Goal: Task Accomplishment & Management: Manage account settings

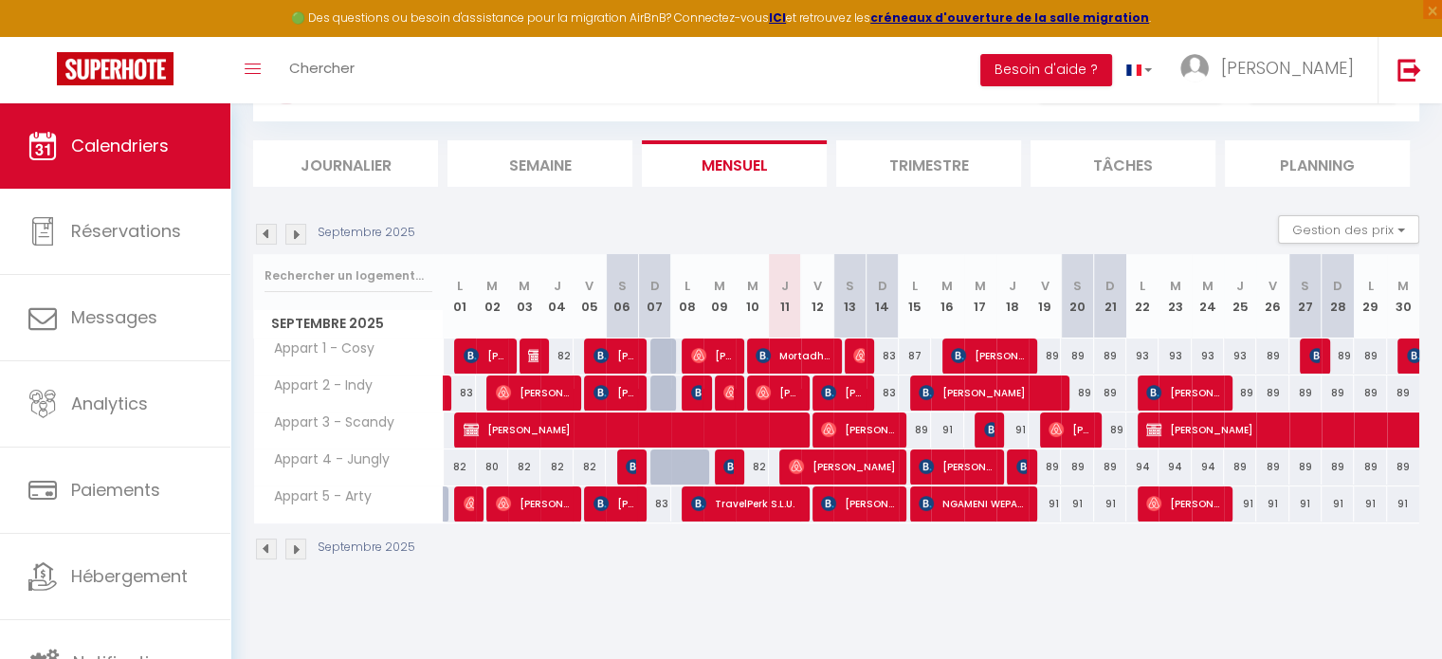
click at [296, 234] on img at bounding box center [295, 234] width 21 height 21
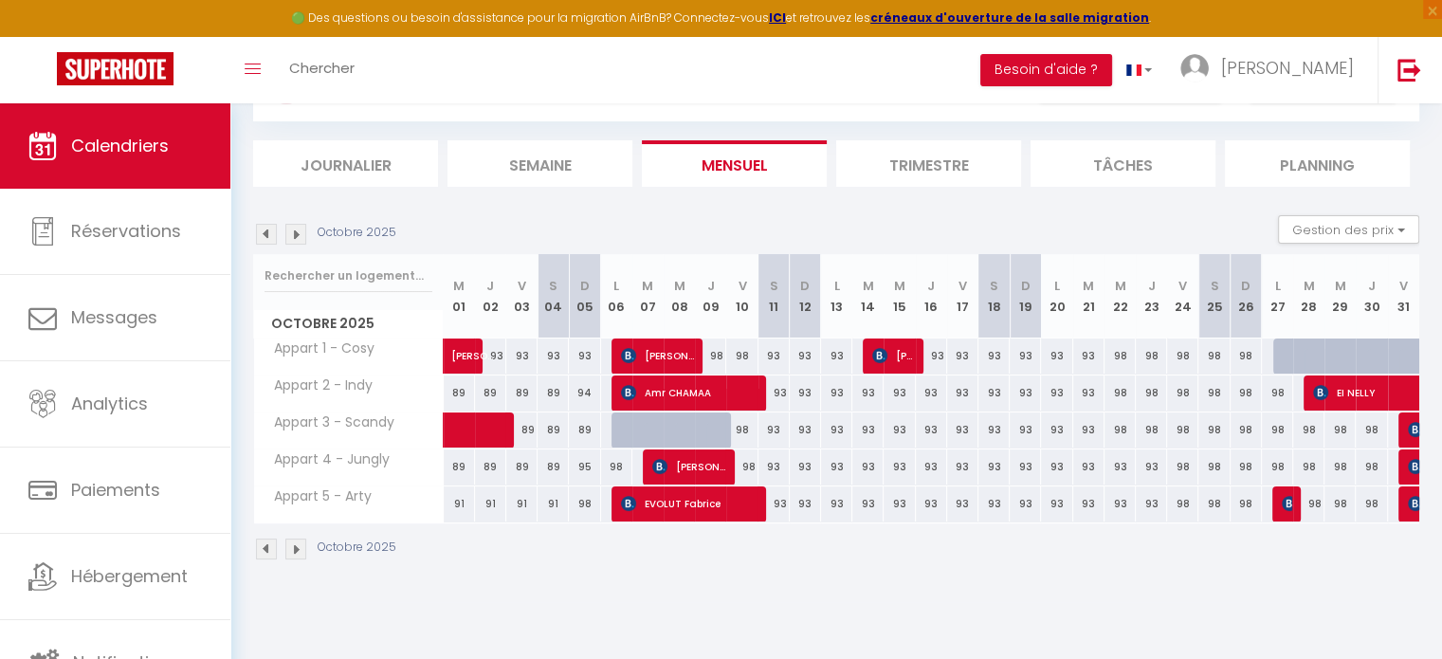
click at [296, 234] on img at bounding box center [295, 234] width 21 height 21
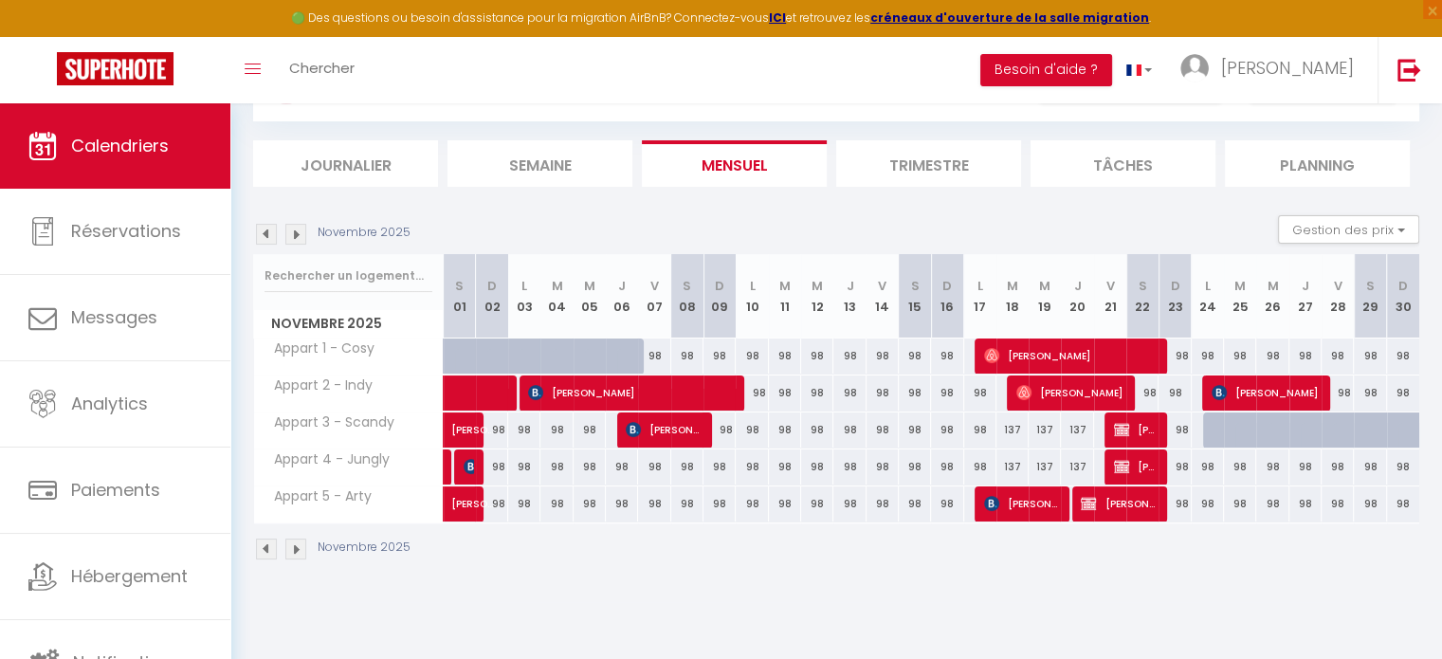
click at [296, 234] on img at bounding box center [295, 234] width 21 height 21
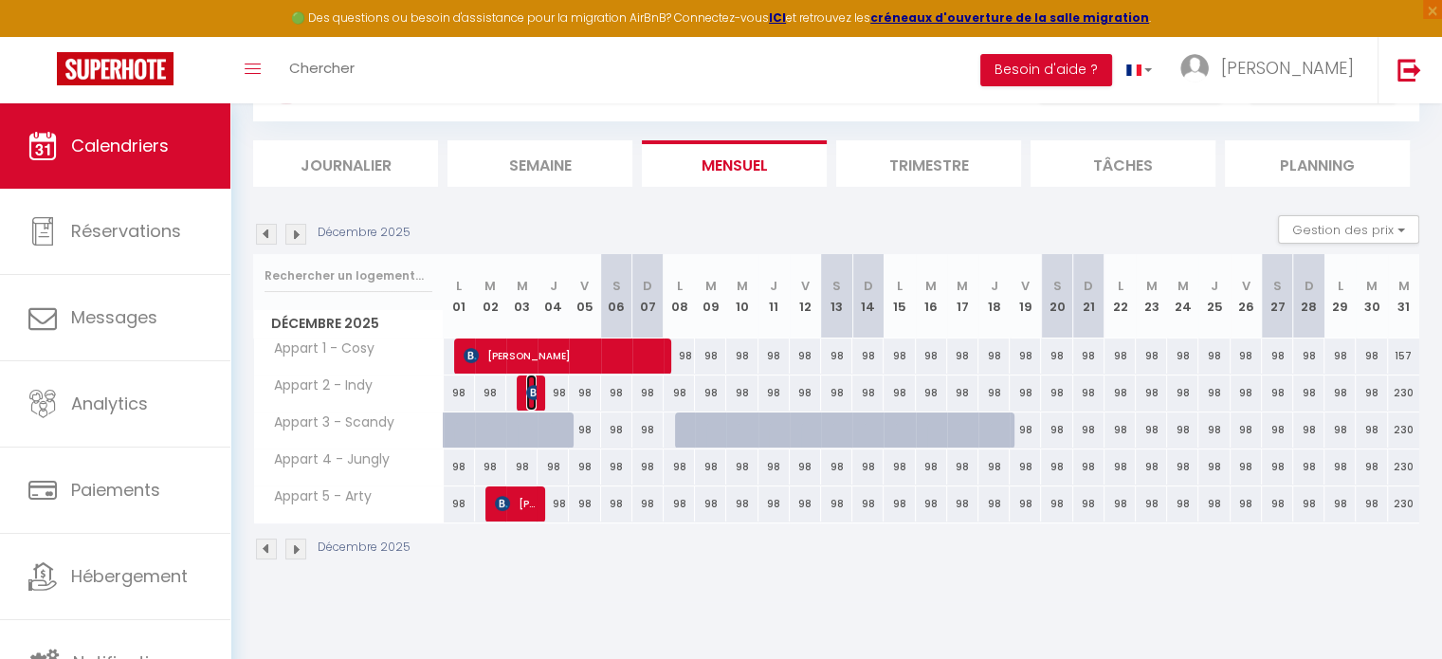
click at [531, 390] on img at bounding box center [533, 392] width 15 height 15
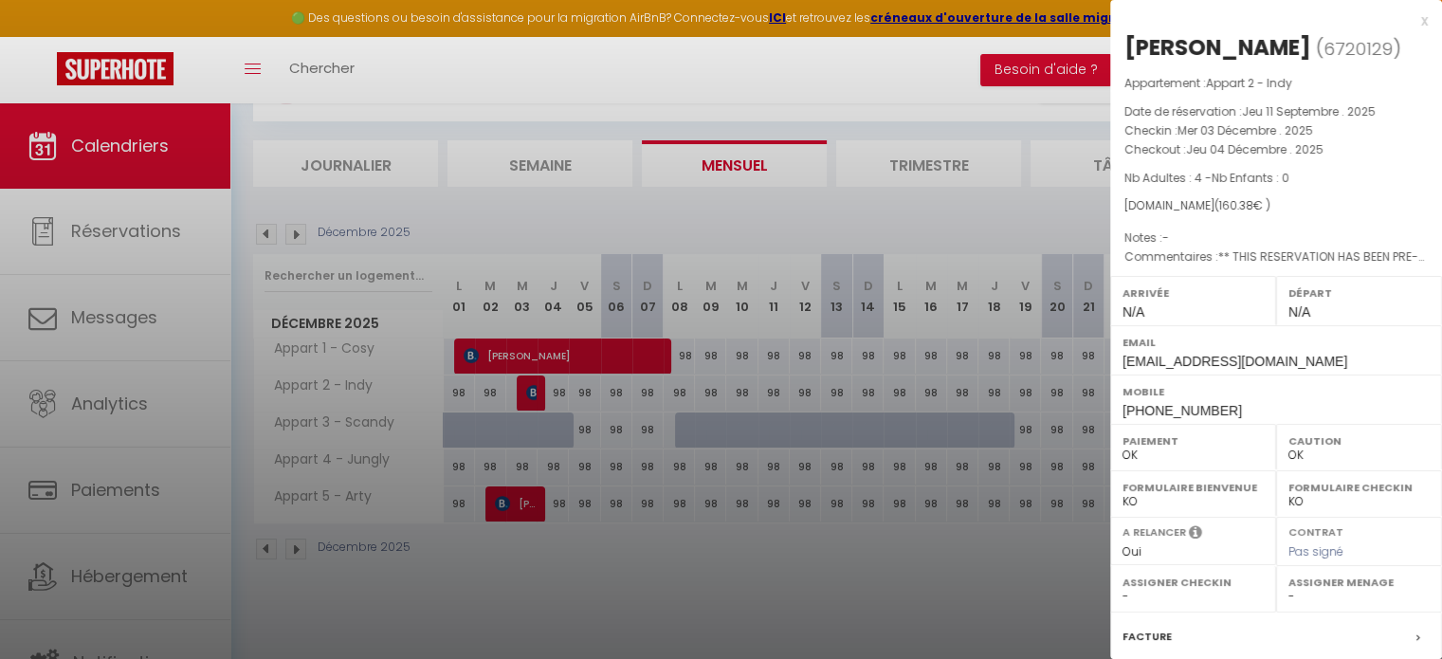
click at [1405, 21] on div "x" at bounding box center [1269, 20] width 318 height 23
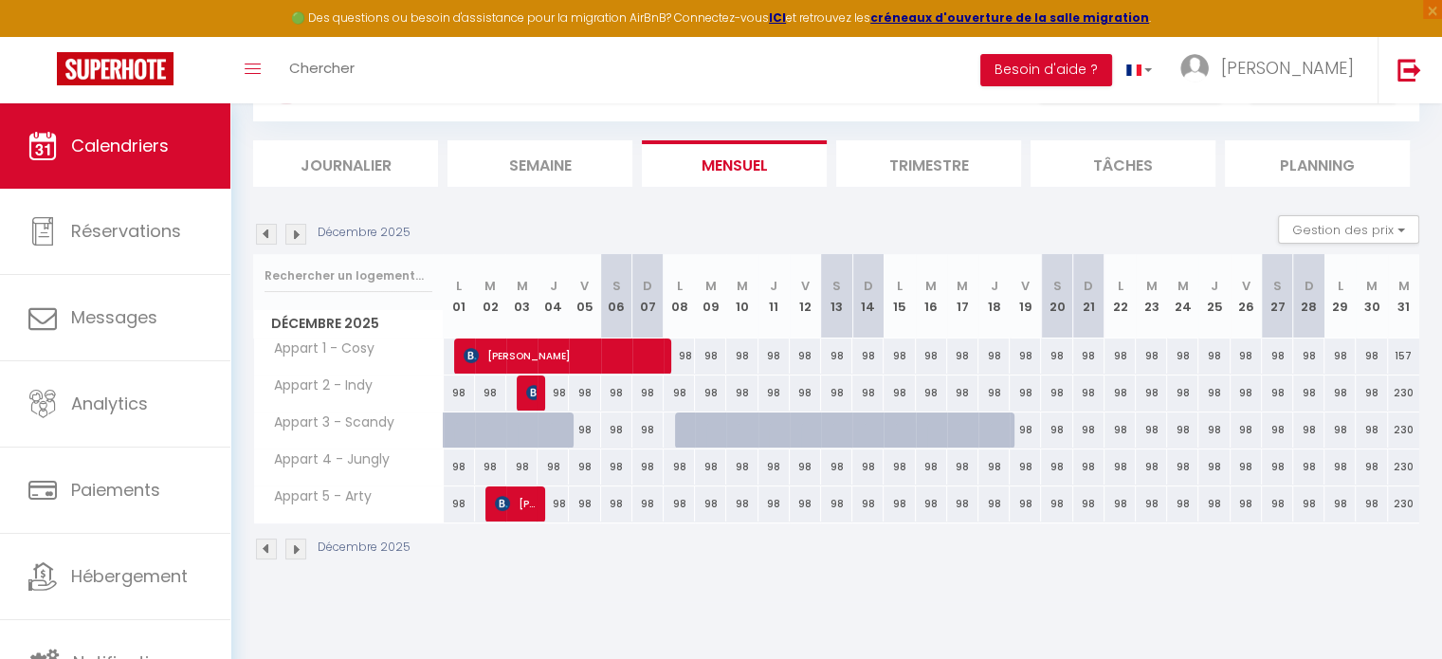
click at [575, 608] on body "🟢 Des questions ou besoin d'assistance pour la migration AirBnB? Connectez-vous…" at bounding box center [721, 338] width 1442 height 659
click at [1396, 227] on button "Gestion des prix" at bounding box center [1348, 229] width 141 height 28
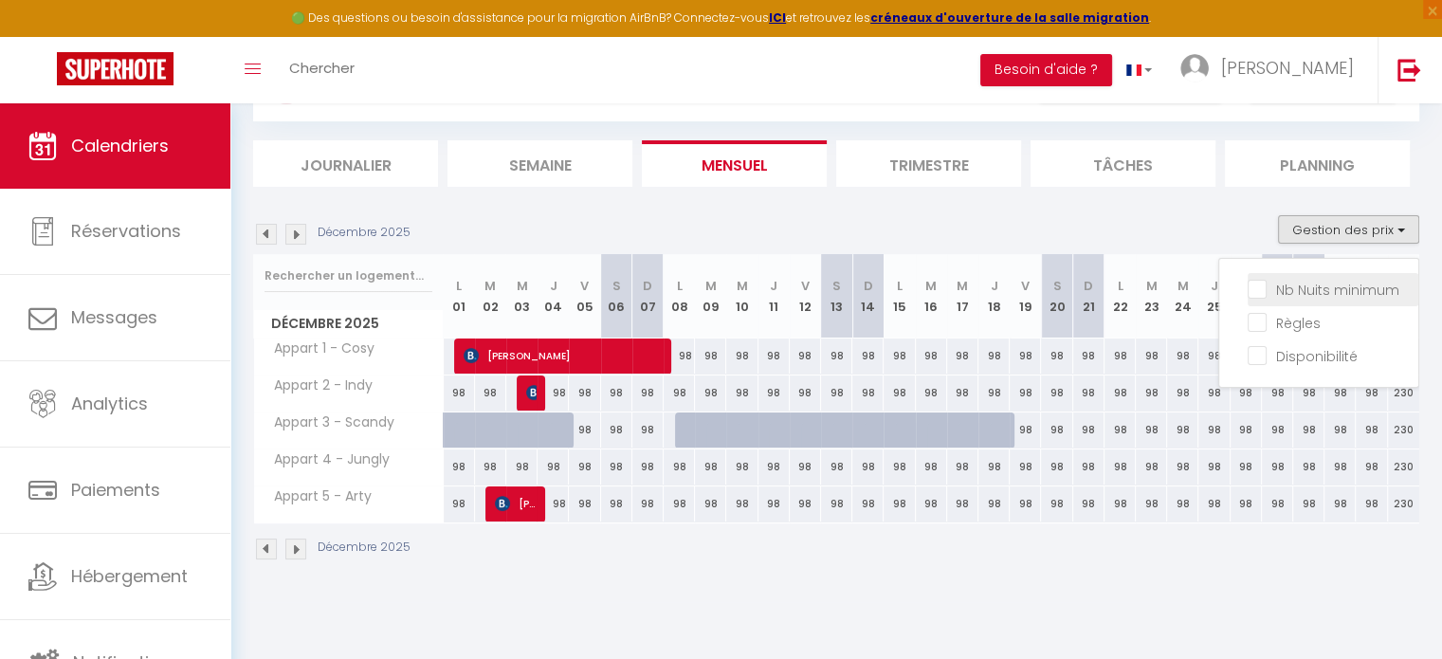
click at [1346, 286] on input "Nb Nuits minimum" at bounding box center [1332, 288] width 171 height 19
checkbox input "true"
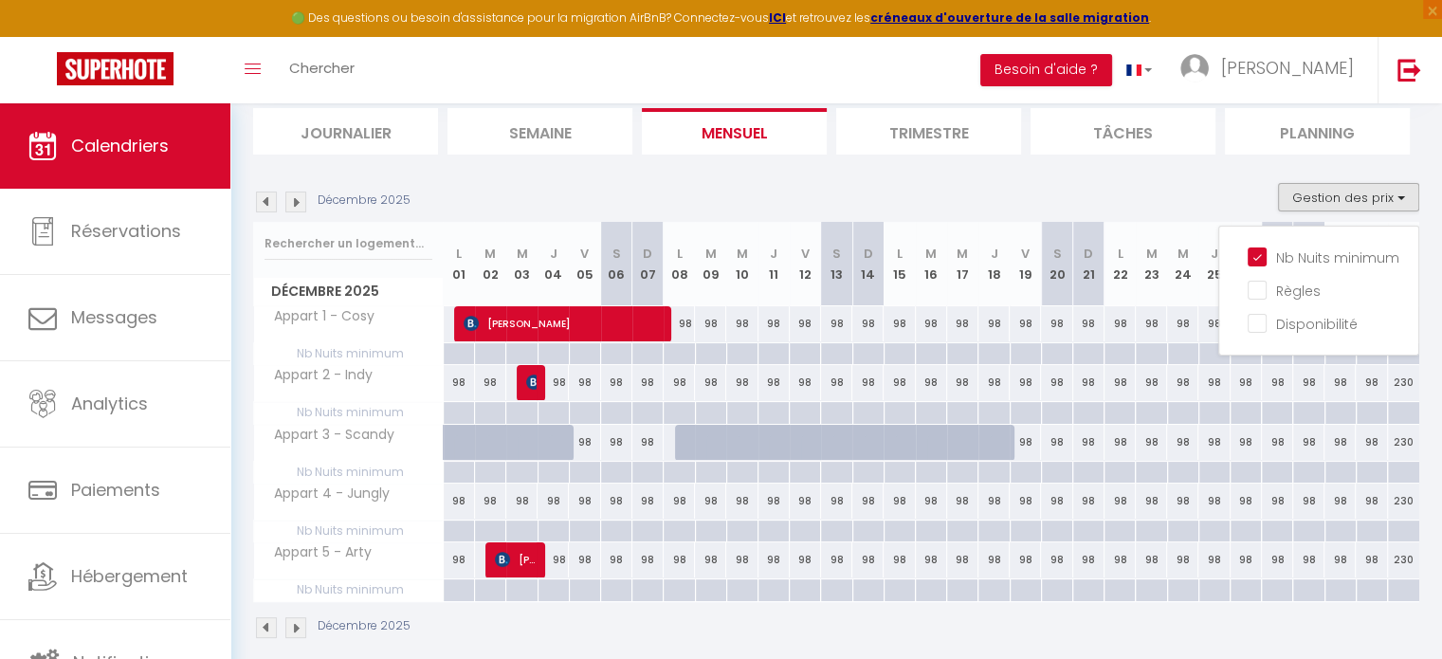
scroll to position [144, 0]
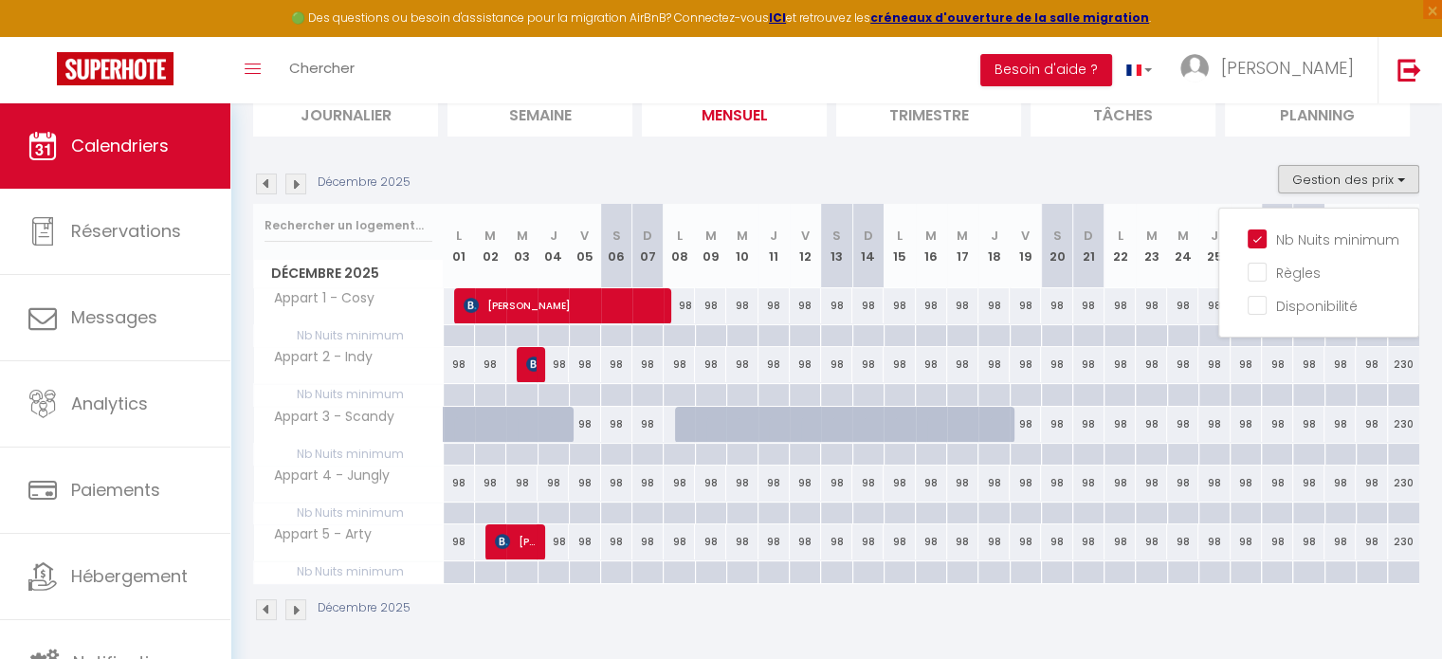
click at [491, 483] on div "98" at bounding box center [490, 482] width 31 height 35
type input "98"
type input "[DATE]"
type input "Mer 03 Décembre 2025"
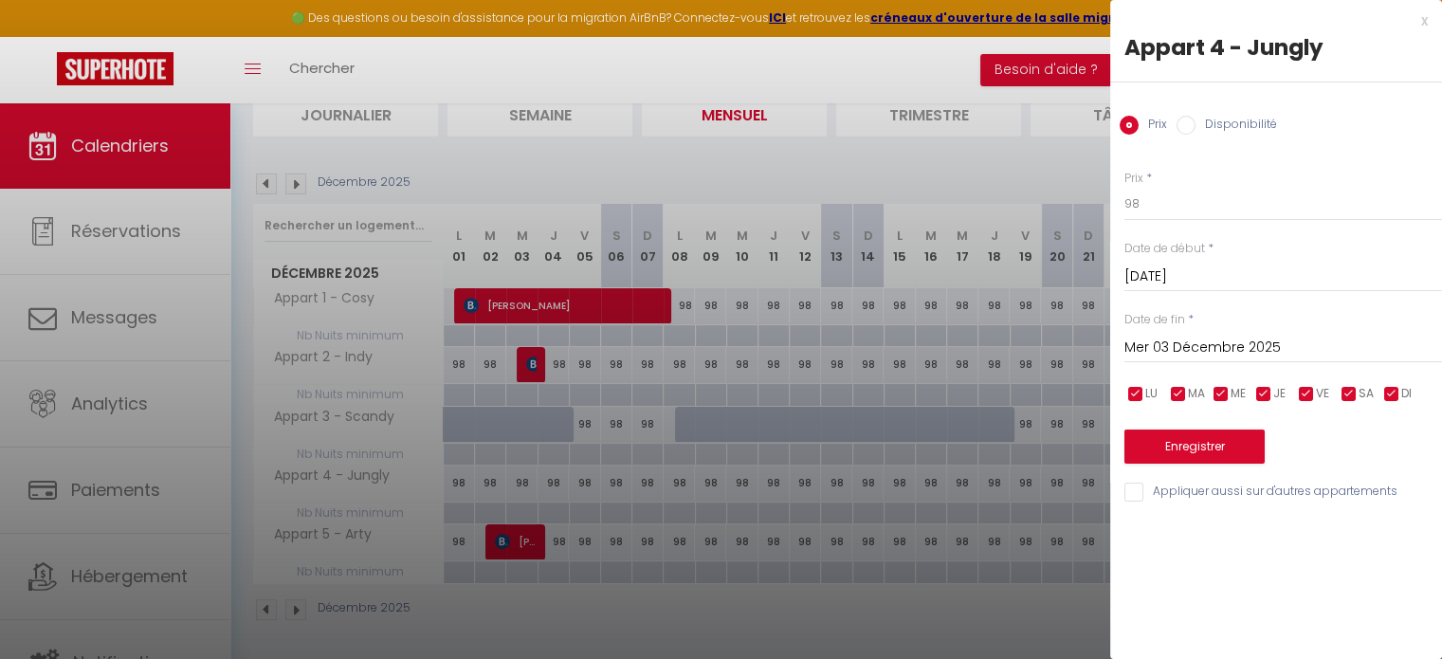
click at [1425, 18] on div "x" at bounding box center [1269, 20] width 318 height 23
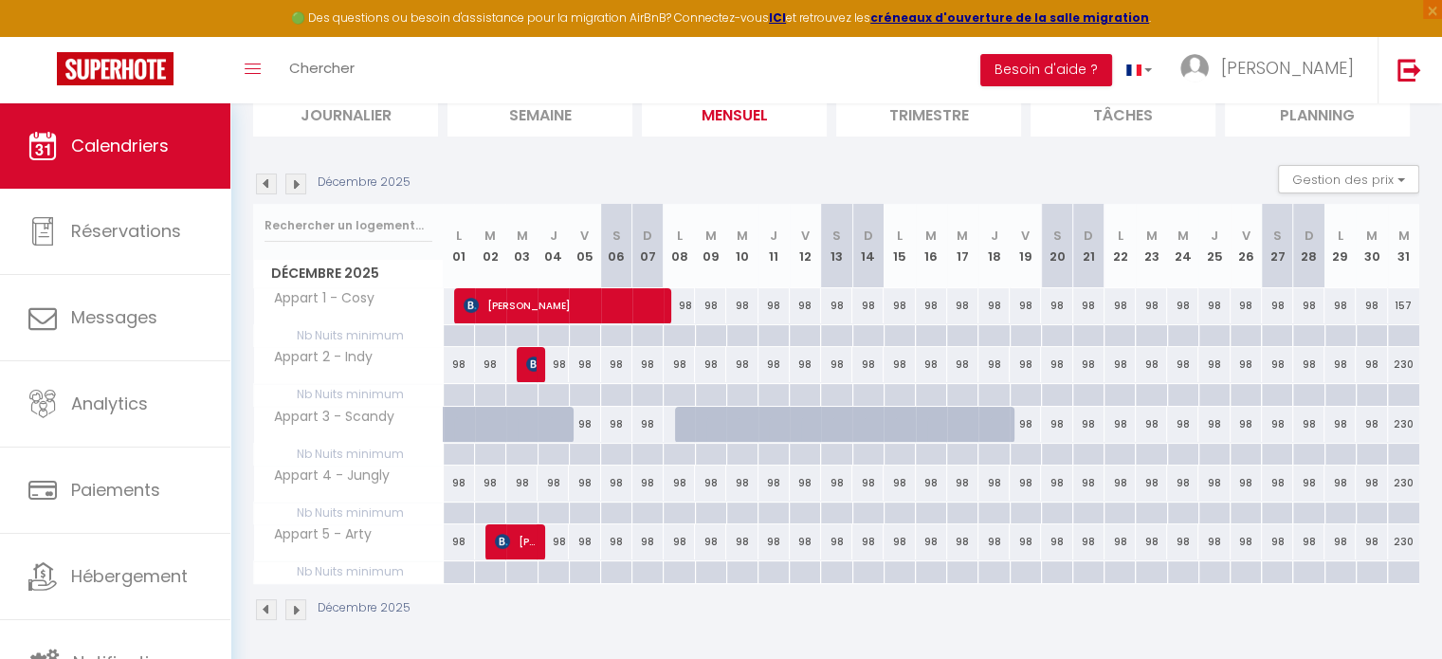
click at [489, 510] on div at bounding box center [489, 513] width 31 height 22
type input "[DATE]"
type input "Mer 03 Décembre 2025"
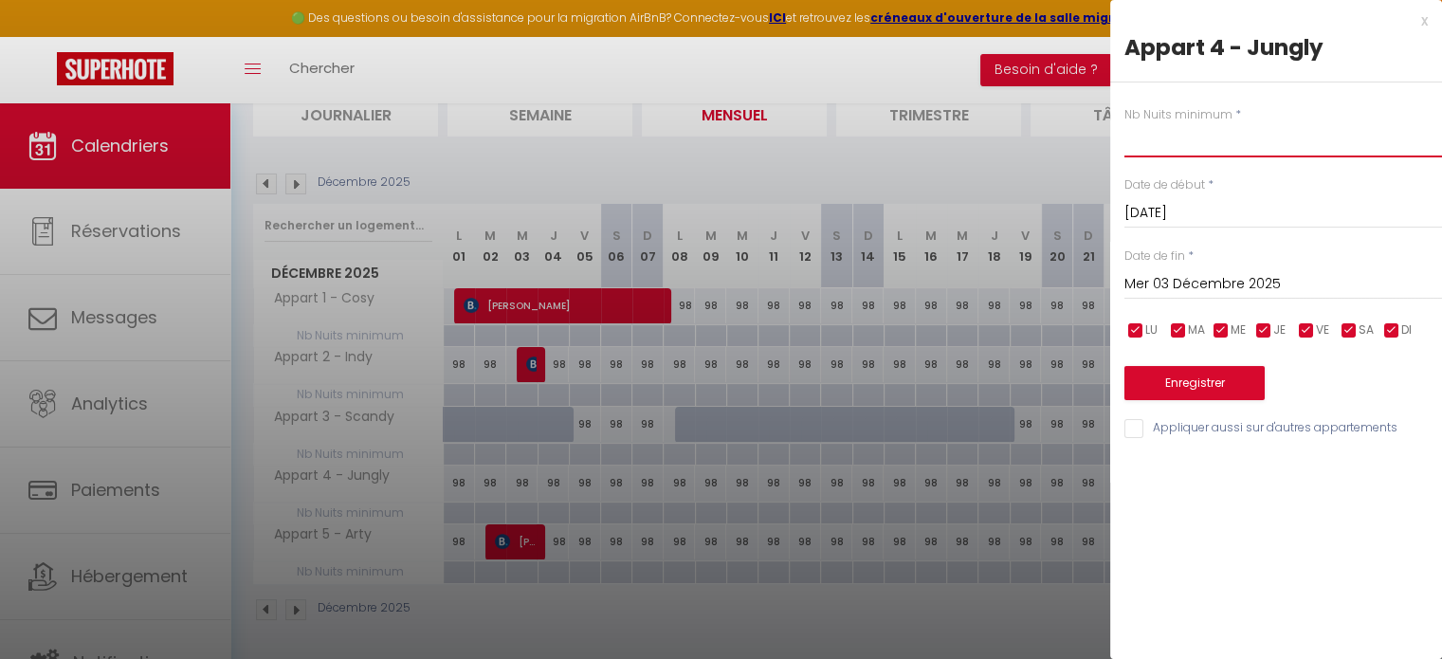
click at [1183, 151] on input "text" at bounding box center [1283, 140] width 318 height 34
type input "2"
click at [1186, 378] on button "Enregistrer" at bounding box center [1194, 383] width 140 height 34
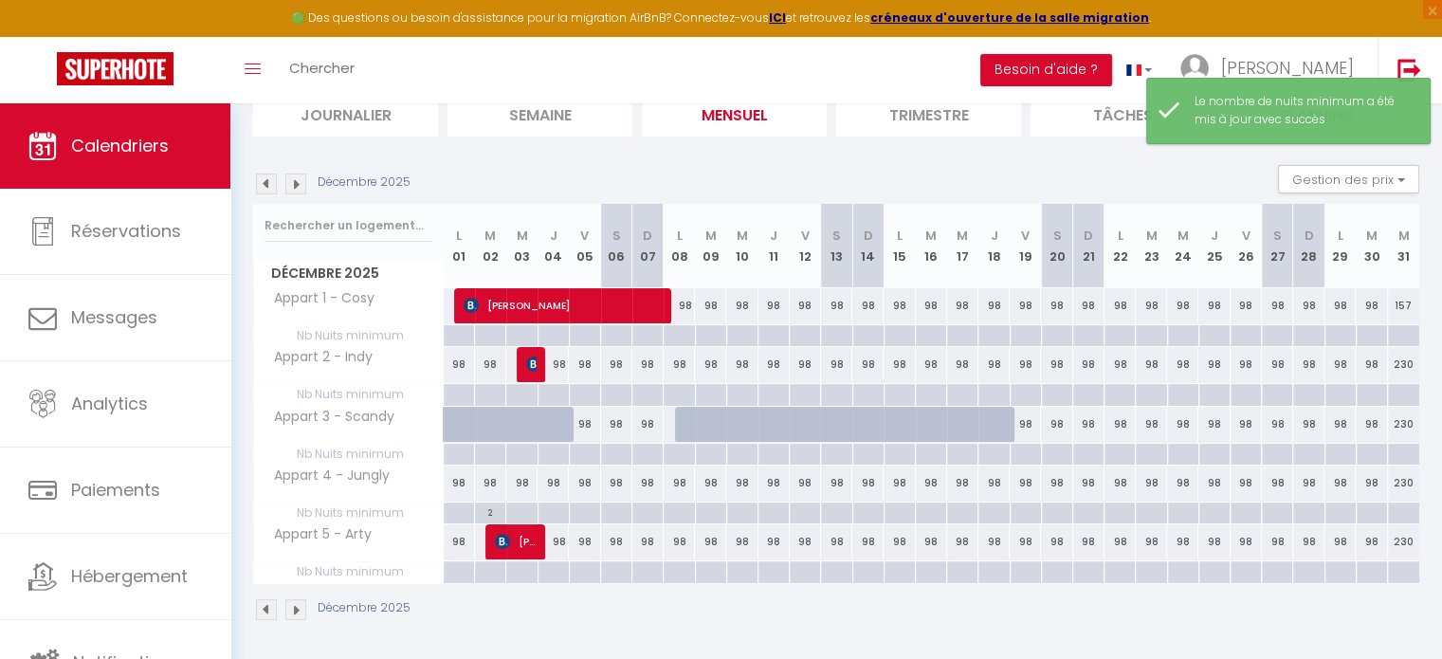
click at [523, 508] on div at bounding box center [520, 513] width 31 height 22
type input "Mer 03 Décembre 2025"
type input "Jeu 04 Décembre 2025"
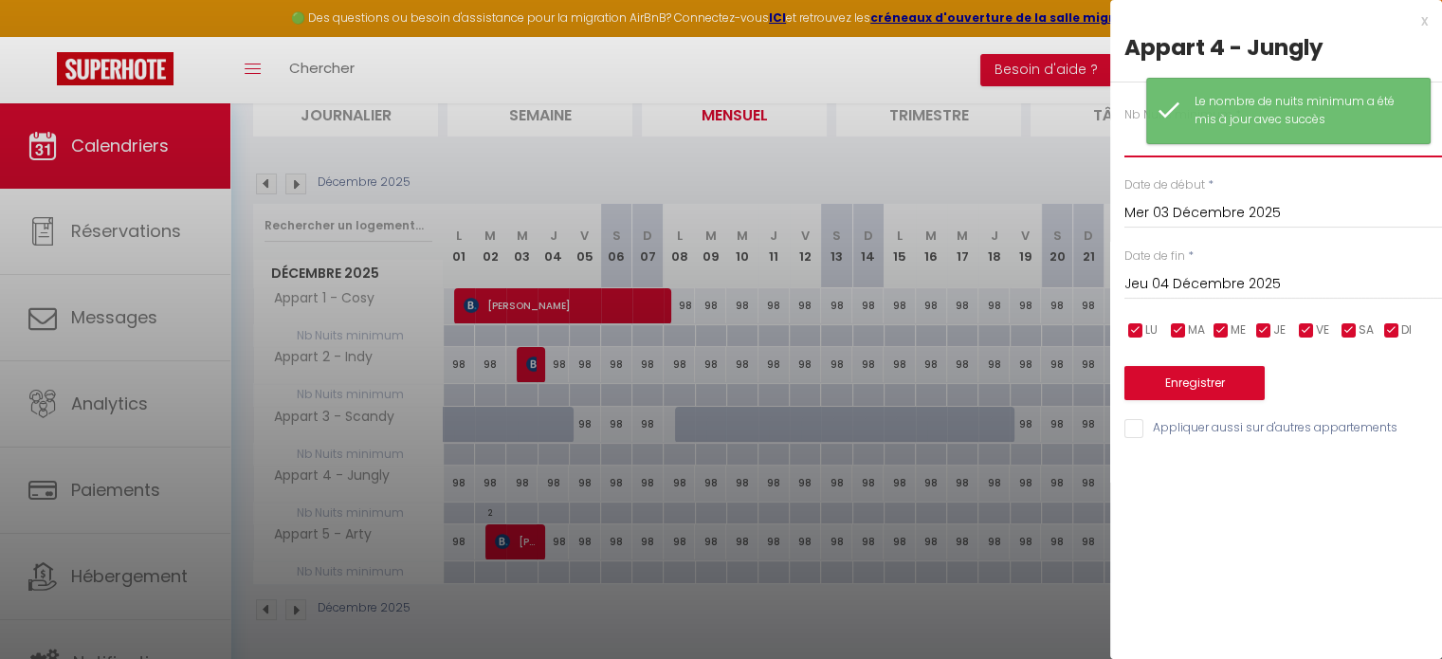
click at [1141, 148] on input "text" at bounding box center [1283, 140] width 318 height 34
type input "2"
click at [1167, 374] on button "Enregistrer" at bounding box center [1194, 383] width 140 height 34
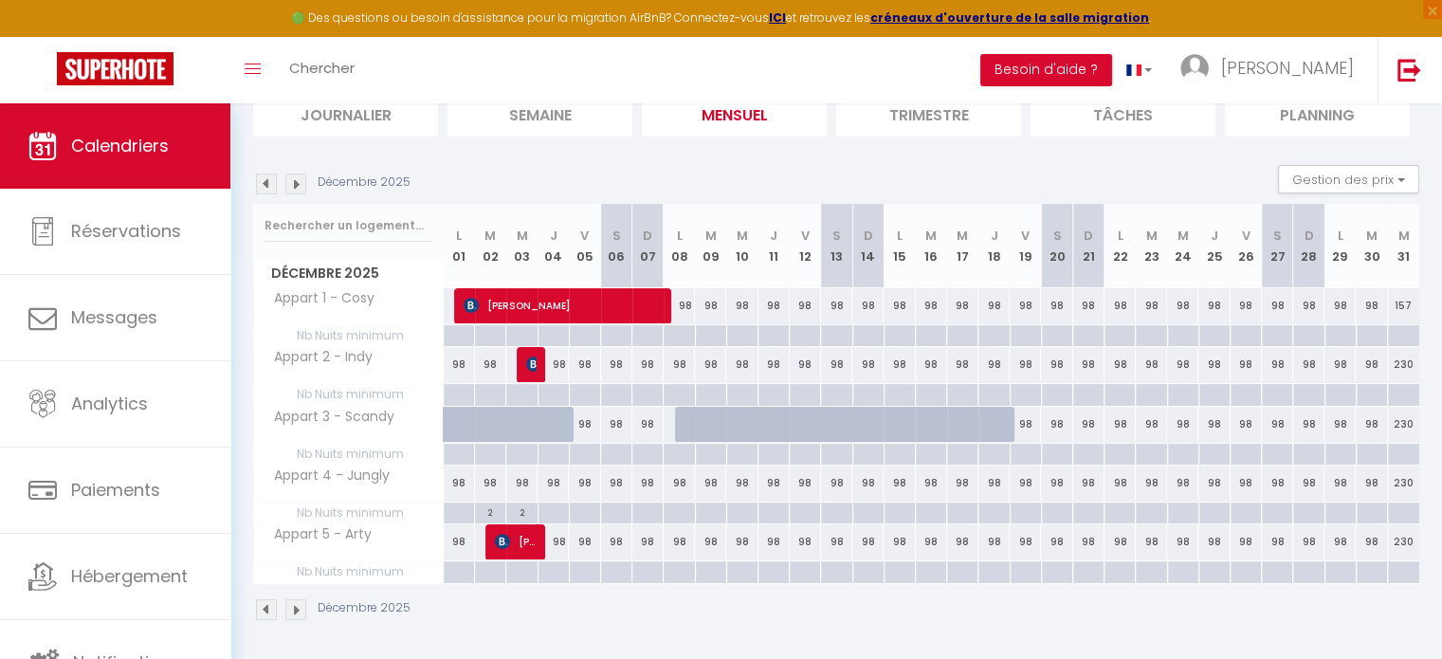
click at [268, 186] on img at bounding box center [266, 183] width 21 height 21
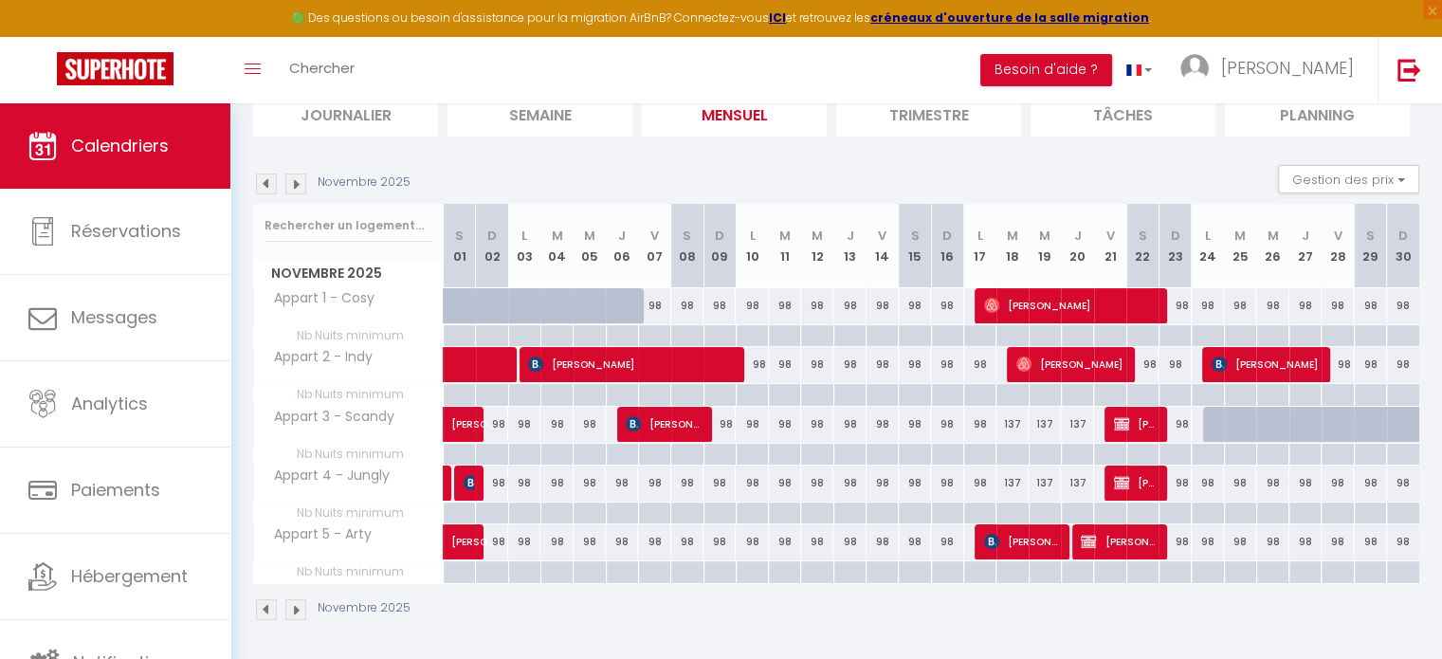
click at [268, 186] on img at bounding box center [266, 183] width 21 height 21
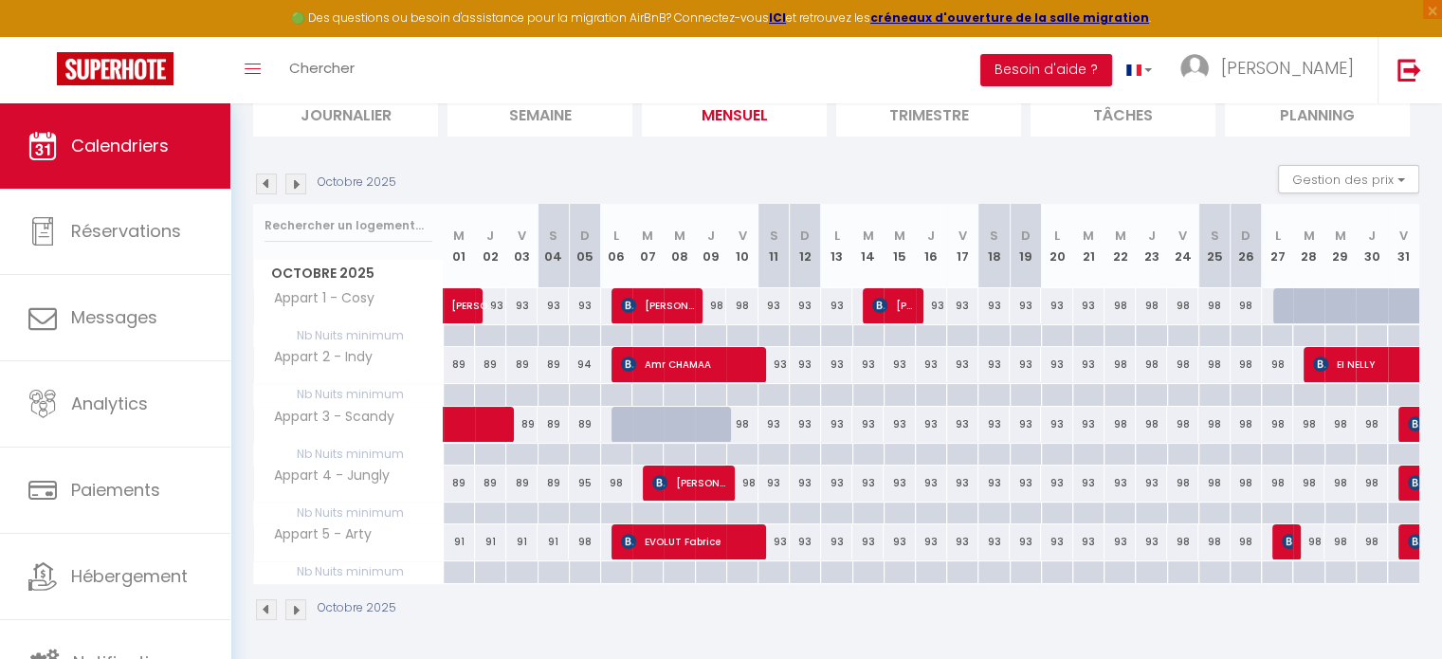
click at [294, 185] on img at bounding box center [295, 183] width 21 height 21
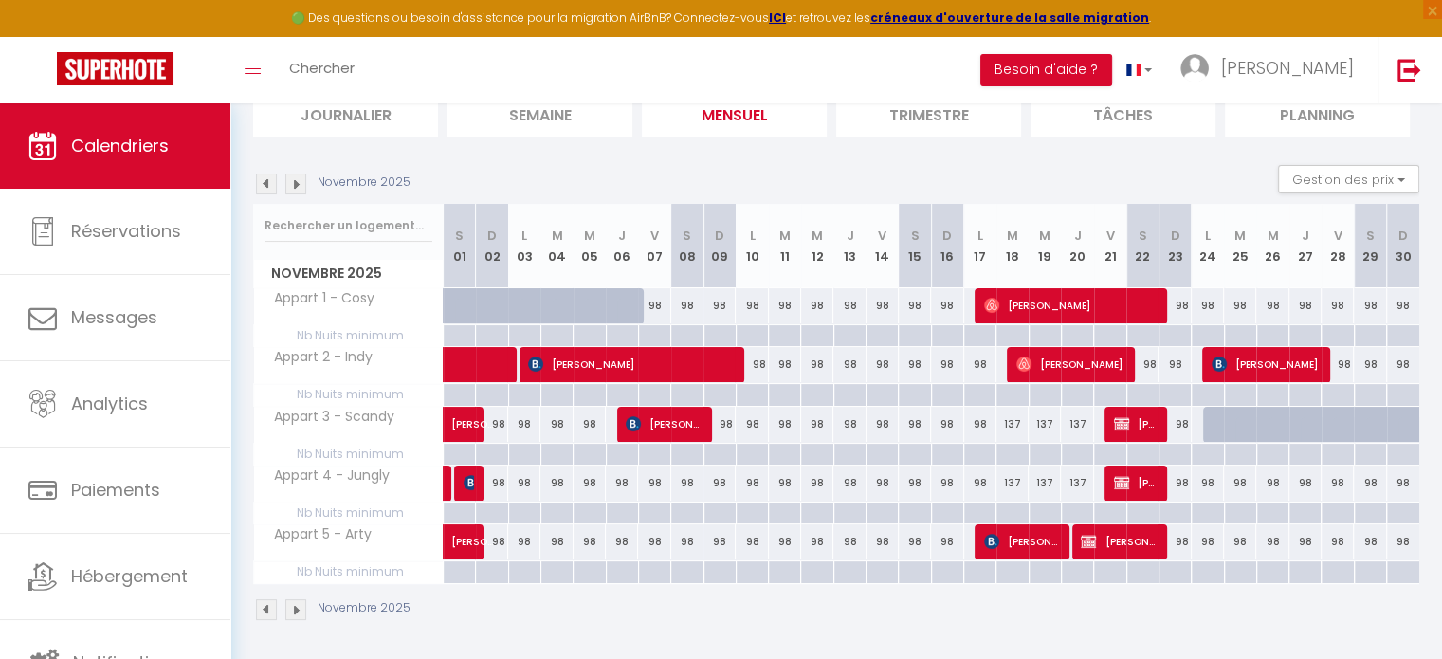
click at [294, 185] on img at bounding box center [295, 183] width 21 height 21
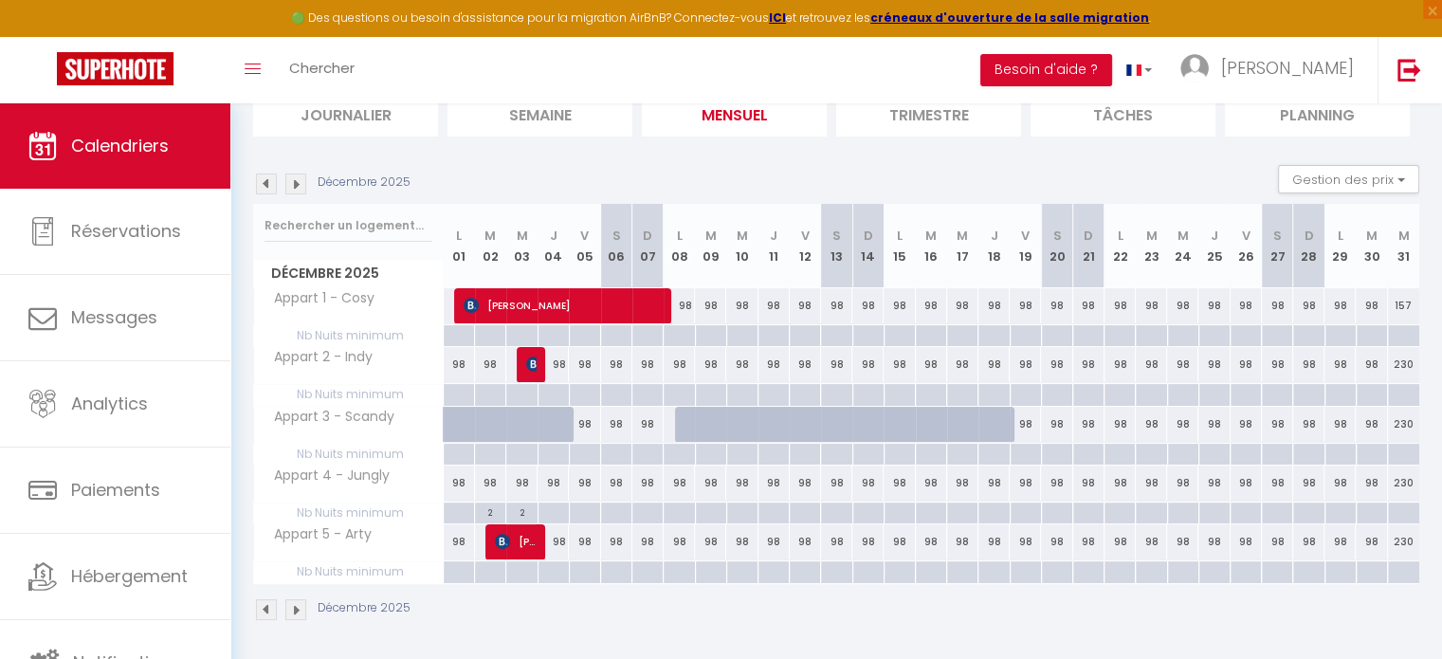
click at [294, 185] on img at bounding box center [295, 183] width 21 height 21
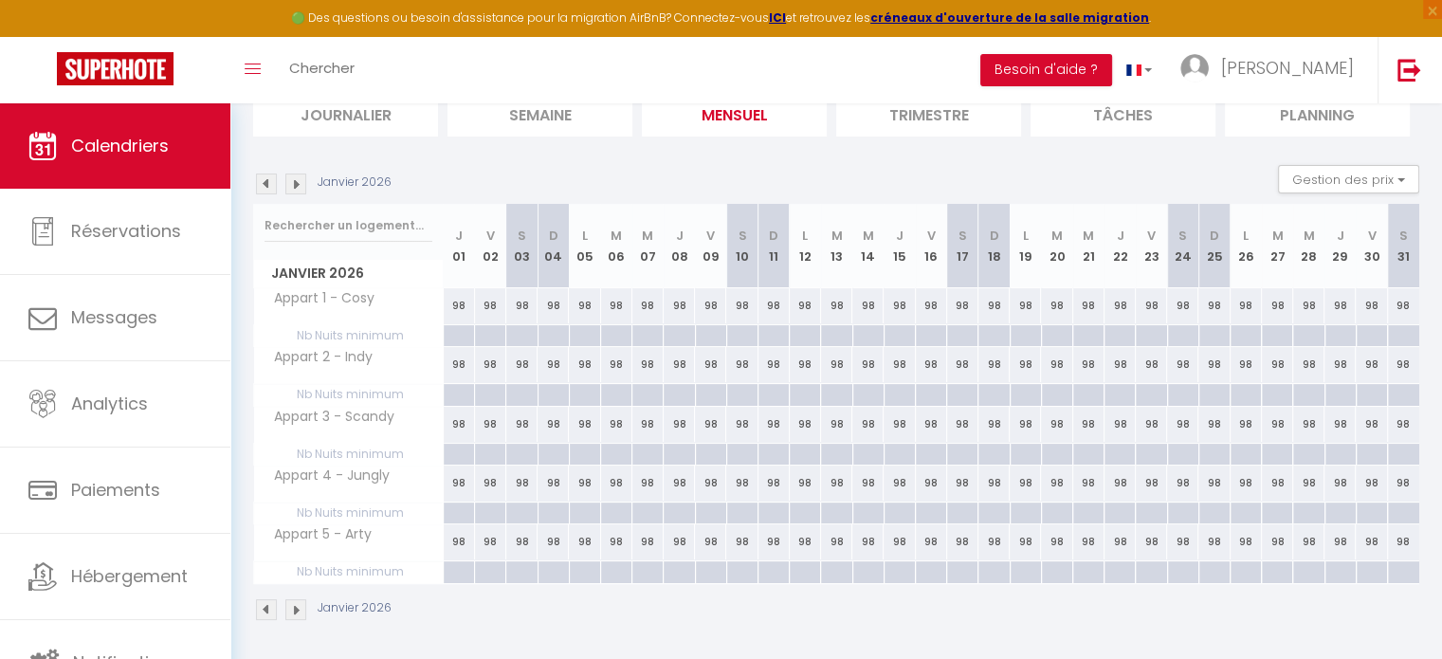
click at [294, 185] on img at bounding box center [295, 183] width 21 height 21
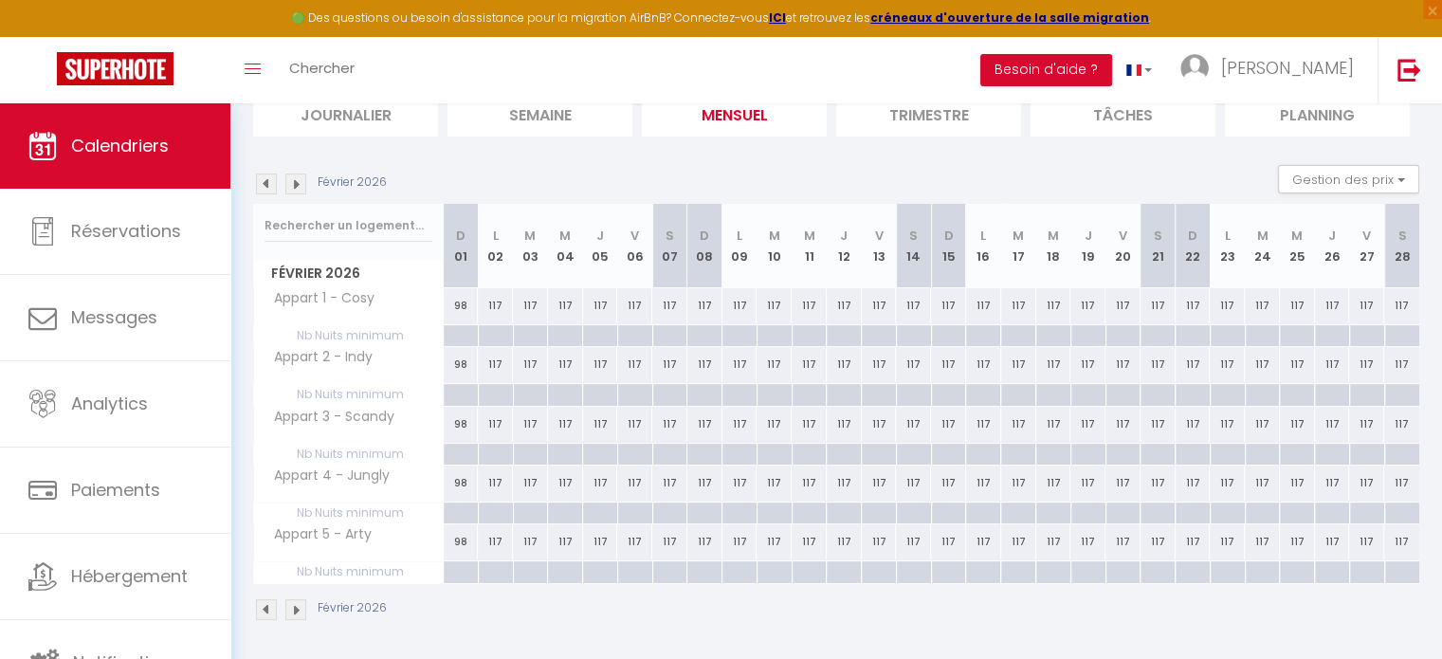
click at [294, 185] on img at bounding box center [295, 183] width 21 height 21
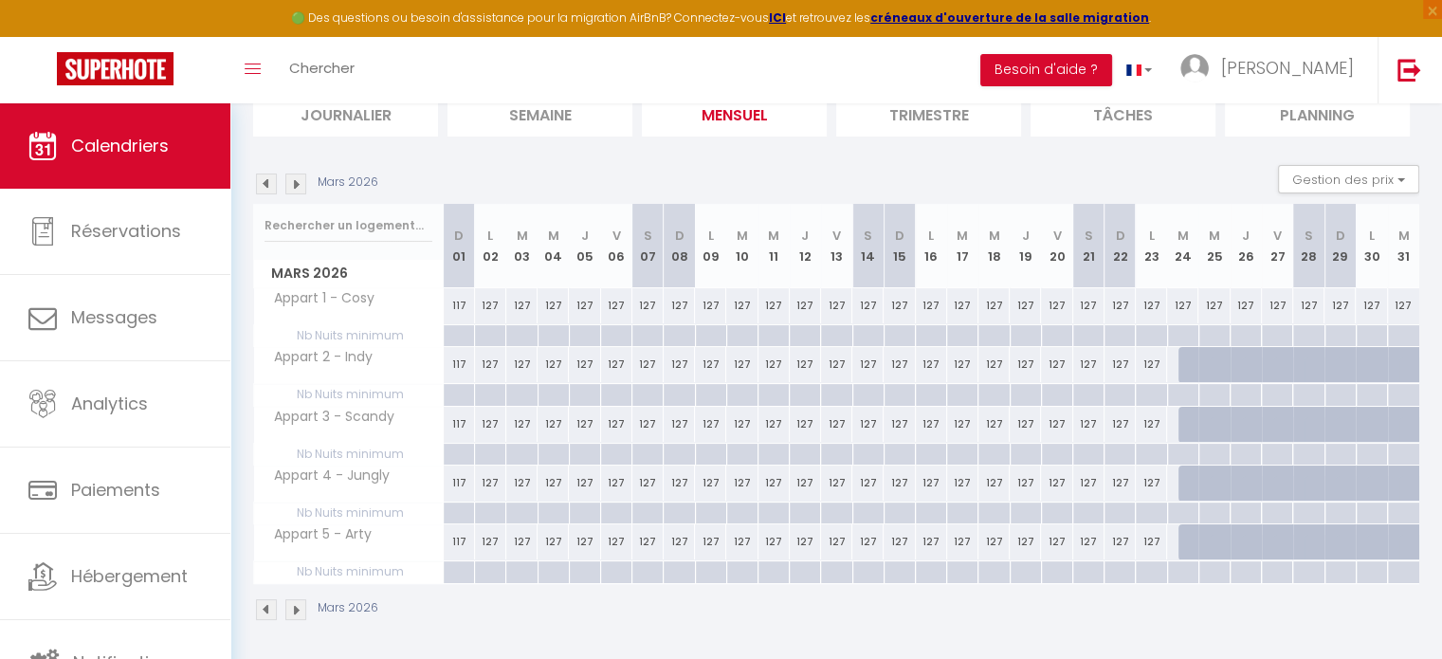
click at [265, 188] on img at bounding box center [266, 183] width 21 height 21
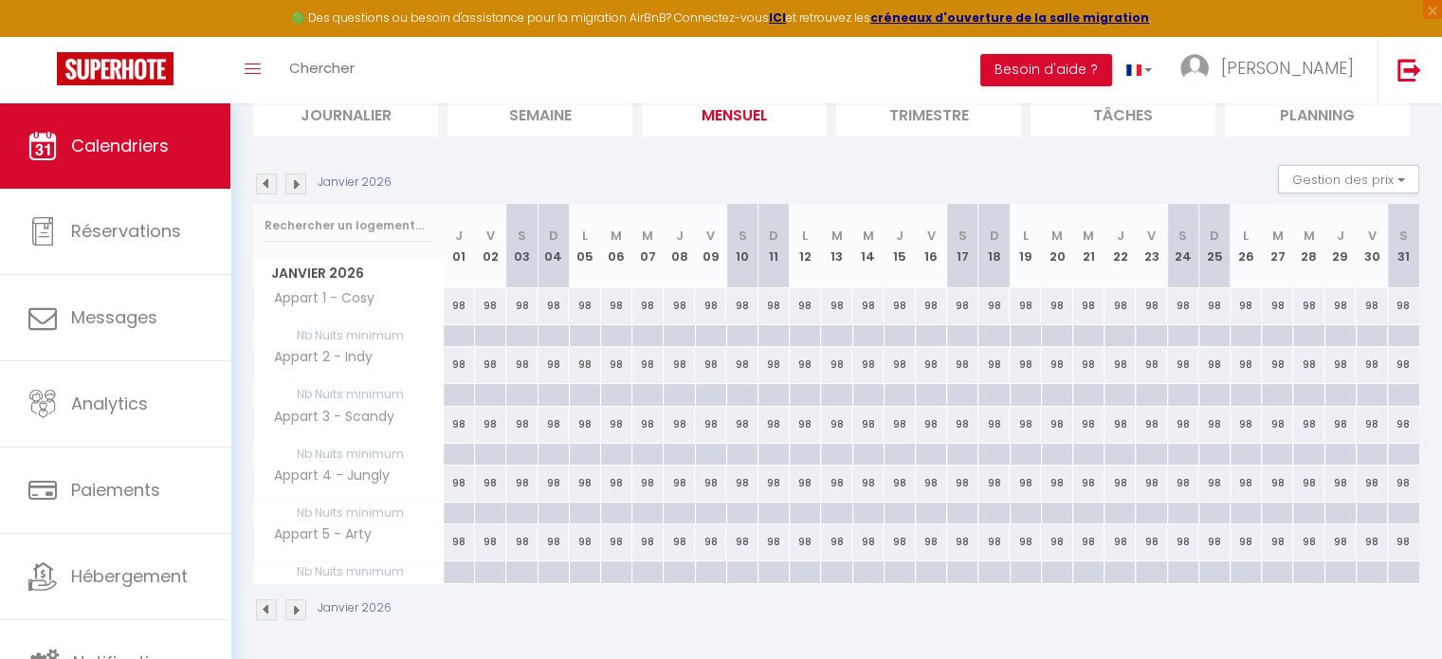
click at [265, 188] on img at bounding box center [266, 183] width 21 height 21
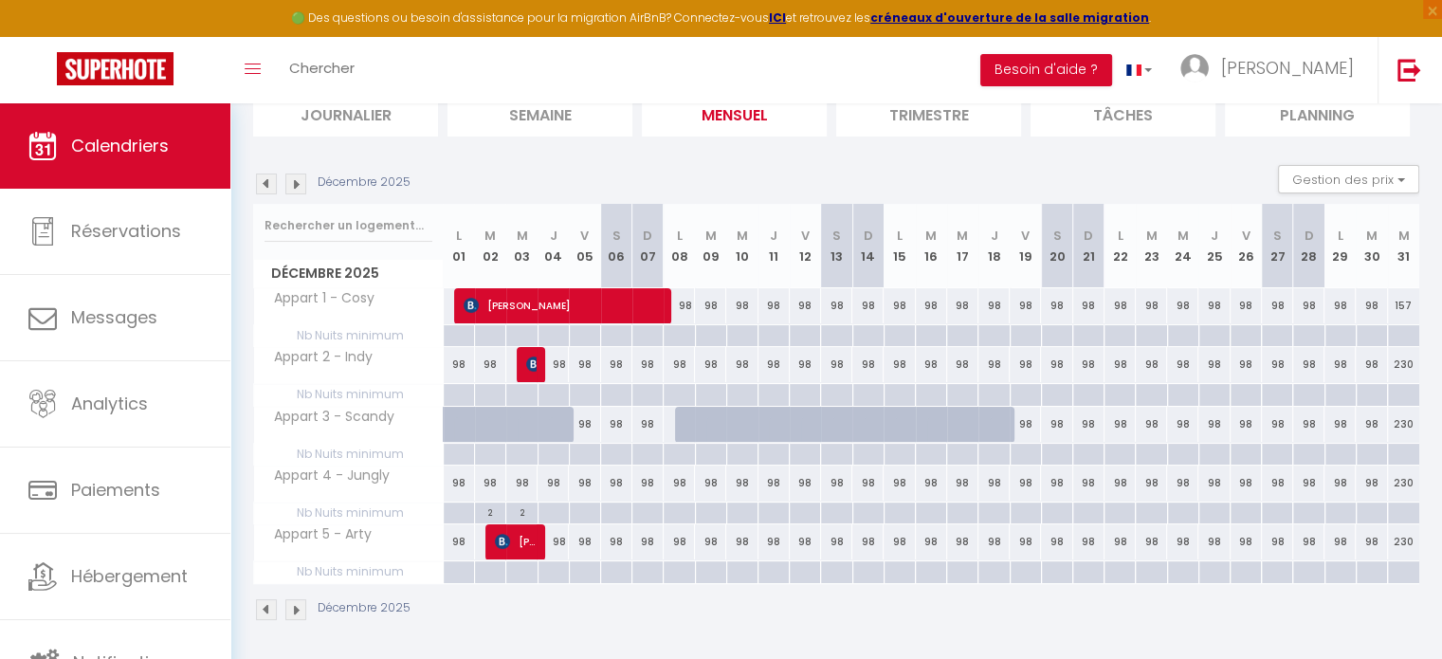
click at [265, 188] on img at bounding box center [266, 183] width 21 height 21
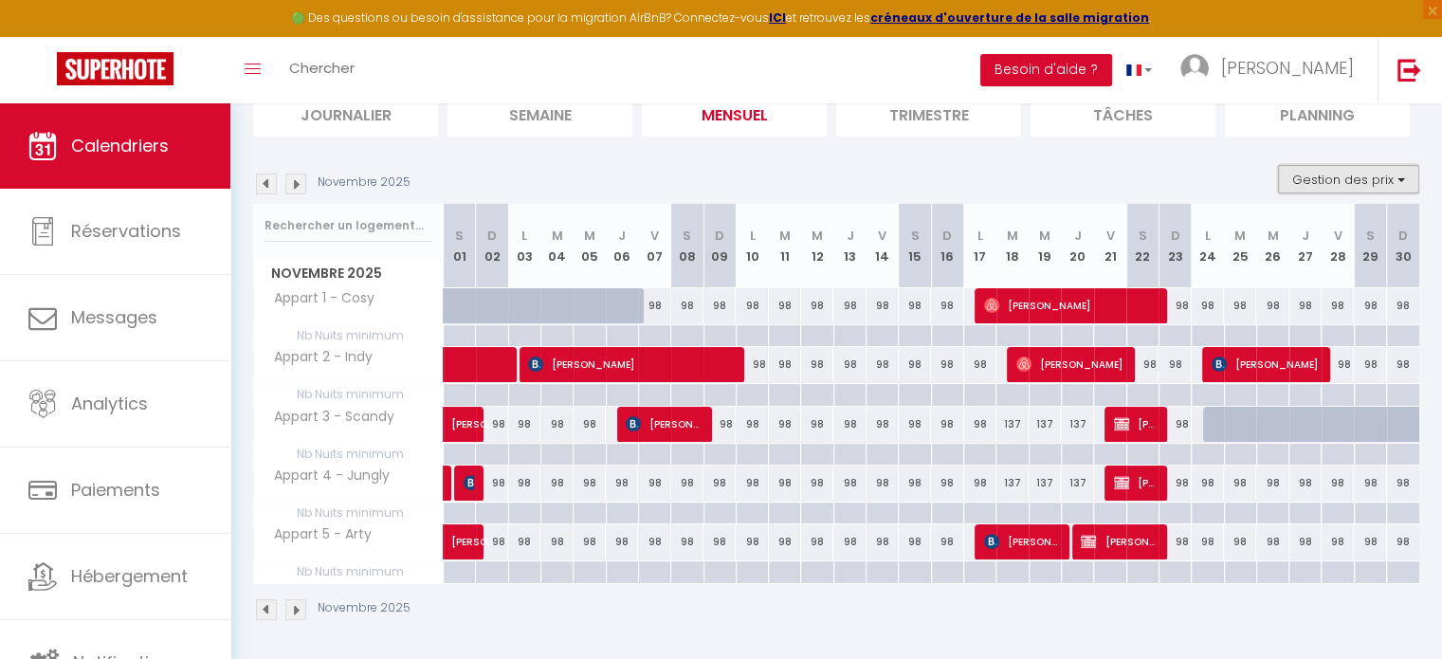
click at [1398, 179] on button "Gestion des prix" at bounding box center [1348, 179] width 141 height 28
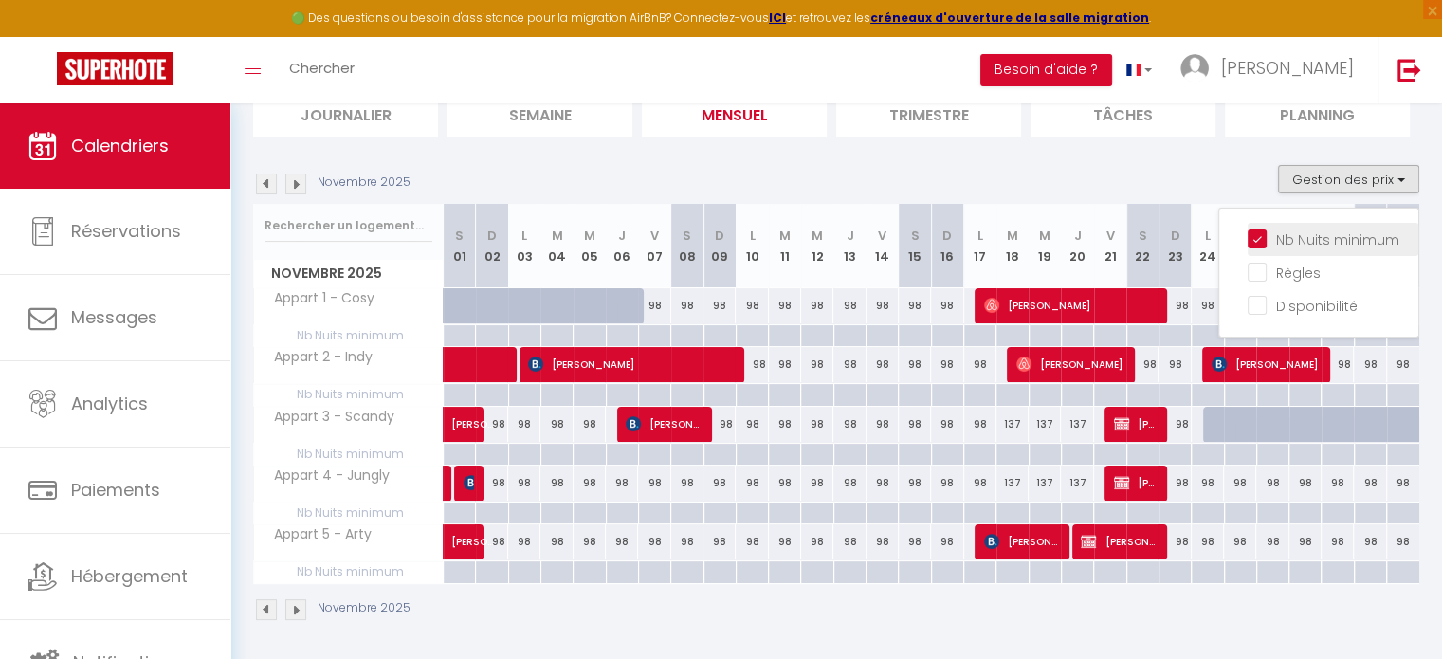
click at [1342, 241] on input "Nb Nuits minimum" at bounding box center [1332, 237] width 171 height 19
checkbox input "false"
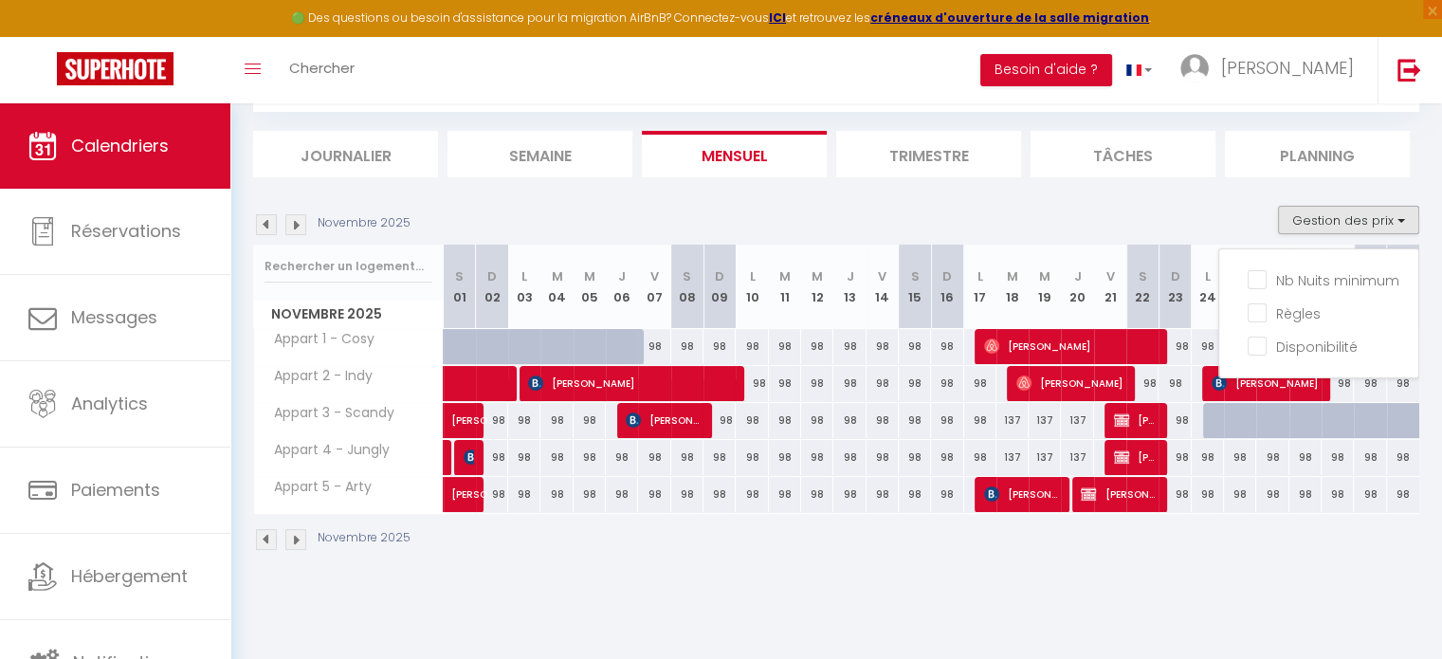
scroll to position [102, 0]
click at [887, 575] on div "CALENDRIERS Filtrer par hébergement Tous Appart 1 - Cosy Appart 2 - Indy Appart…" at bounding box center [835, 297] width 1211 height 592
